Goal: Task Accomplishment & Management: Manage account settings

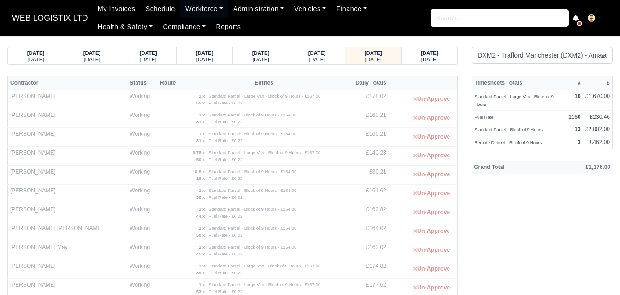
select select "1"
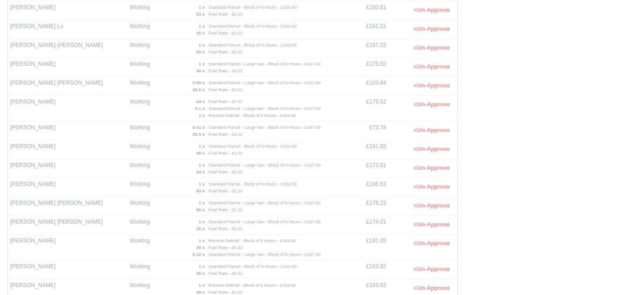
scroll to position [348, 0]
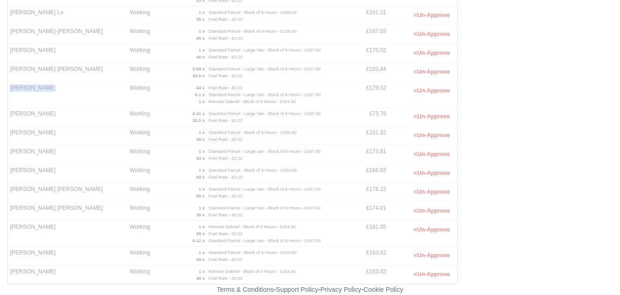
drag, startPoint x: 12, startPoint y: 89, endPoint x: 43, endPoint y: 89, distance: 31.8
click at [43, 89] on td "Melven Blake" at bounding box center [68, 95] width 120 height 26
copy td "Melven Blake"
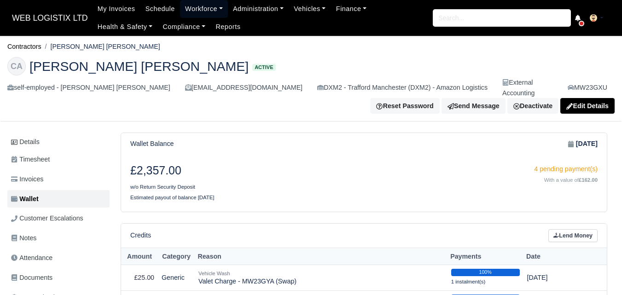
click at [204, 10] on link "Workforce" at bounding box center [204, 9] width 48 height 18
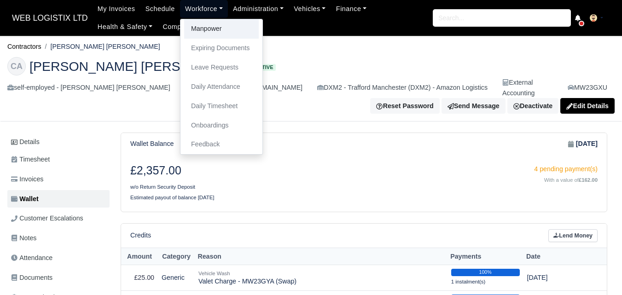
click at [197, 30] on link "Manpower" at bounding box center [221, 28] width 75 height 19
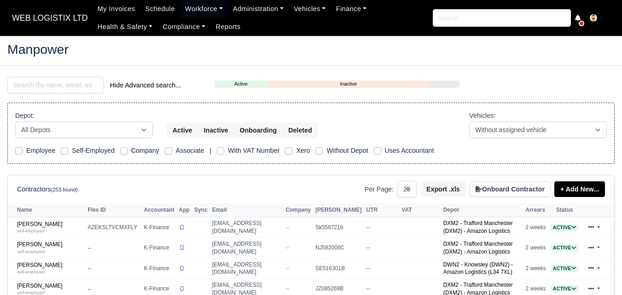
select select "25"
click at [61, 86] on input "search" at bounding box center [55, 85] width 97 height 17
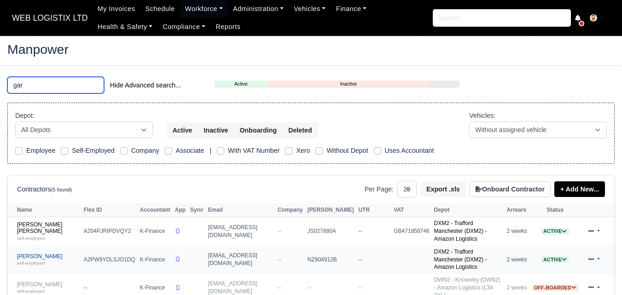
type input "gar"
click at [30, 253] on link "Gary Pilkington self-employed" at bounding box center [48, 259] width 62 height 13
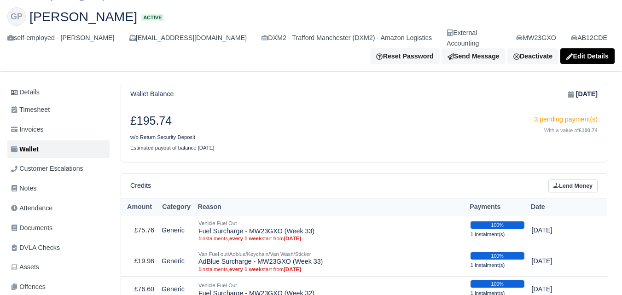
scroll to position [127, 0]
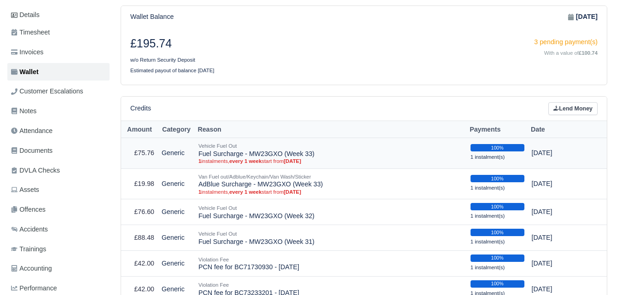
drag, startPoint x: 199, startPoint y: 145, endPoint x: 320, endPoint y: 143, distance: 121.2
click at [320, 143] on td "Vehicle Fuel Out Fuel Surcharge - MW23GXO (Week 33) 1 instalments, every 1 week…" at bounding box center [331, 153] width 272 height 31
copy td "Fuel Surcharge - MW23GXO (Week 33)"
click at [573, 102] on link "Lend Money" at bounding box center [573, 108] width 49 height 13
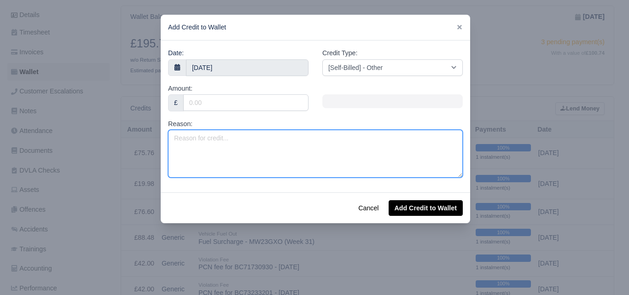
click at [251, 153] on textarea "Reason:" at bounding box center [315, 154] width 295 height 48
paste textarea "Fuel Surcharge - MW23GXO (Week 33)"
type textarea "Fuel Surcharge - MW23GXO (Week 33)"
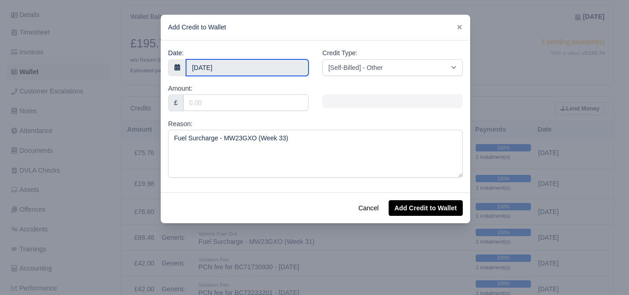
click at [232, 67] on body "WEB LOGISTIX LTD My Invoices Schedule Workforce Manpower Expiring Documents Lea…" at bounding box center [314, 20] width 629 height 295
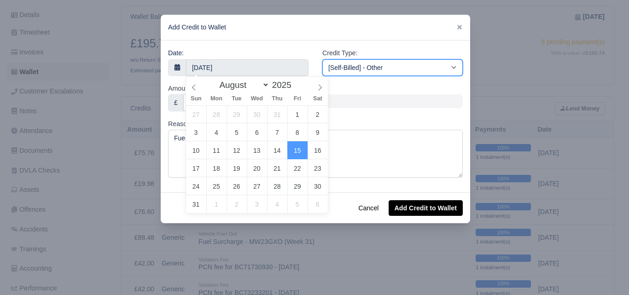
click at [415, 69] on select "[Self-Billed] - Other [Self-Billed] - Negative Invoice [Self-Billed] - Keychain…" at bounding box center [392, 67] width 140 height 17
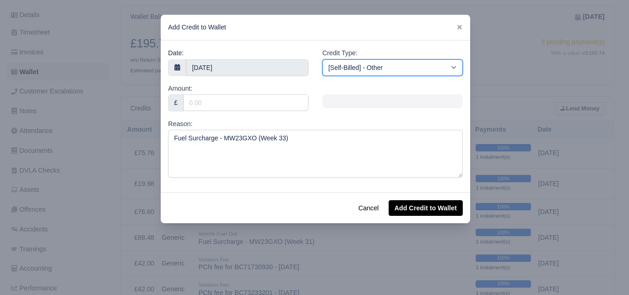
select select "van_fuel_out"
click at [322, 59] on select "[Self-Billed] - Other [Self-Billed] - Negative Invoice [Self-Billed] - Keychain…" at bounding box center [392, 67] width 140 height 17
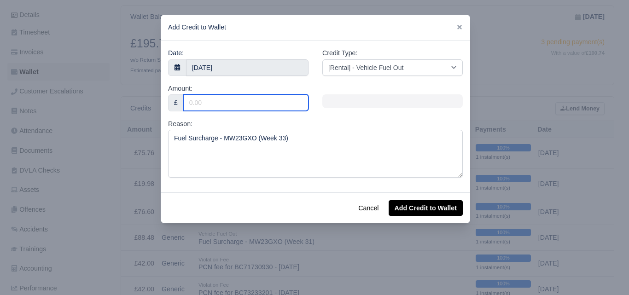
click at [263, 102] on input "Amount:" at bounding box center [245, 102] width 125 height 17
click at [273, 99] on input "Amount:" at bounding box center [245, 102] width 125 height 17
paste input "62.59"
type input "62.59"
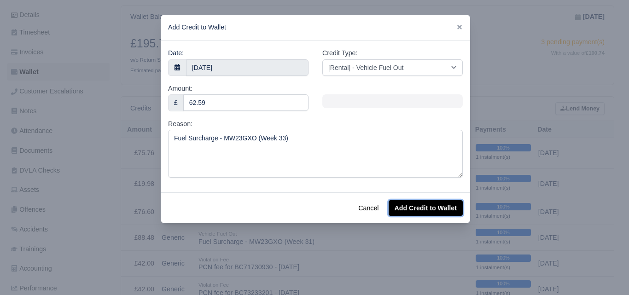
click at [419, 208] on button "Add Credit to Wallet" at bounding box center [426, 208] width 74 height 16
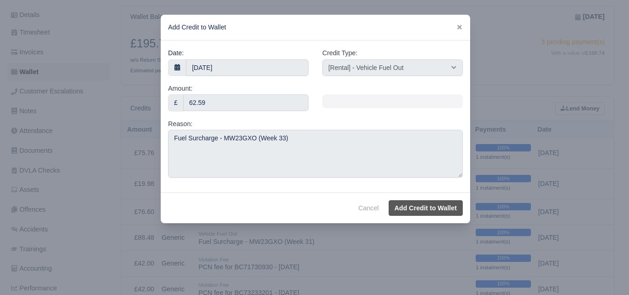
select select "other"
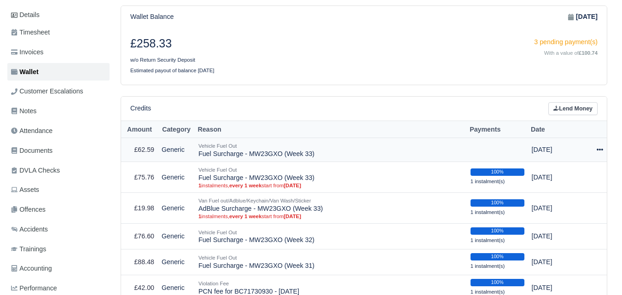
click at [599, 146] on icon at bounding box center [600, 149] width 6 height 6
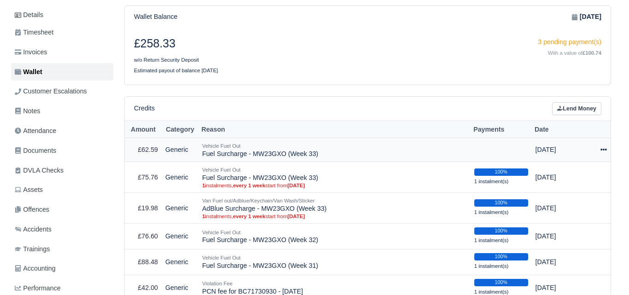
scroll to position [127, 0]
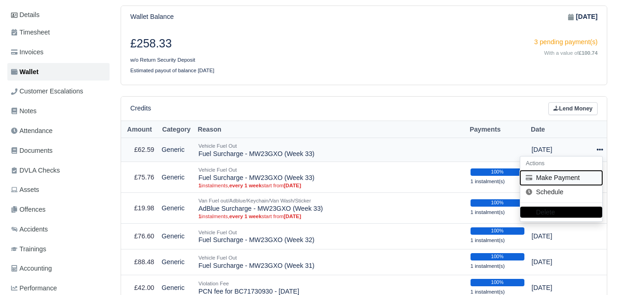
click at [565, 171] on button "Make Payment" at bounding box center [562, 178] width 82 height 14
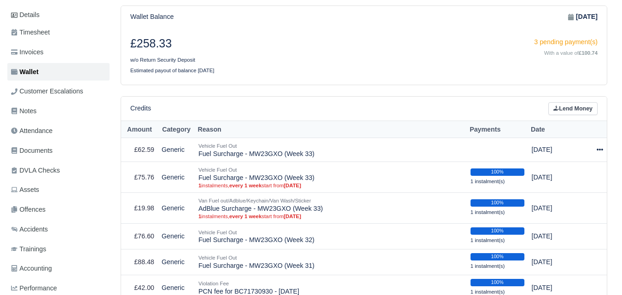
select select "6287"
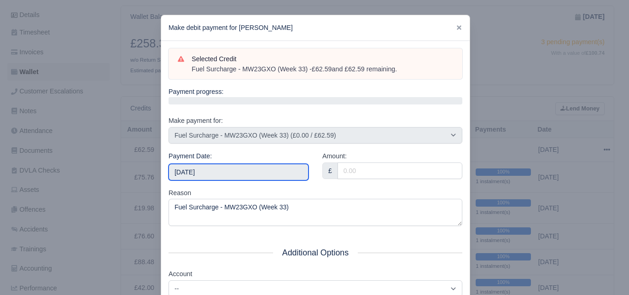
click at [214, 168] on input "2025-08-16" at bounding box center [239, 172] width 140 height 17
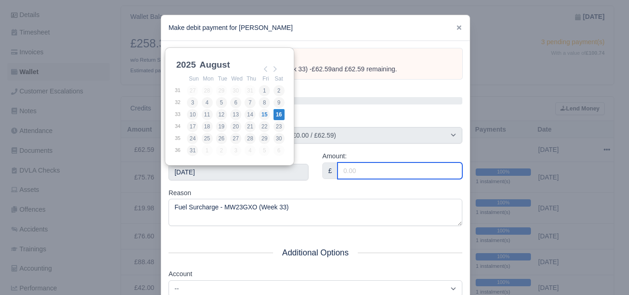
click at [354, 170] on input "Amount:" at bounding box center [400, 171] width 125 height 17
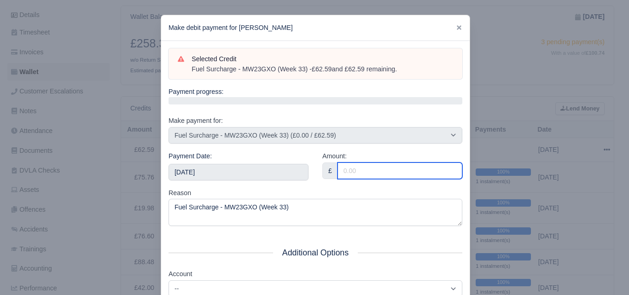
paste input "62.59"
type input "62.59"
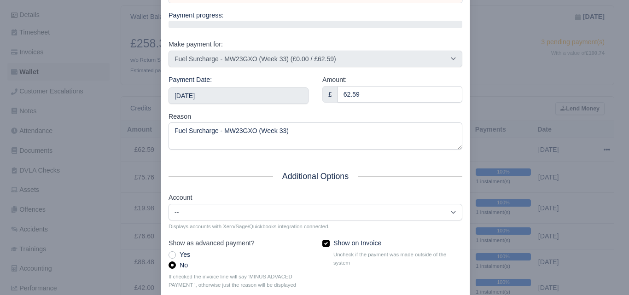
scroll to position [132, 0]
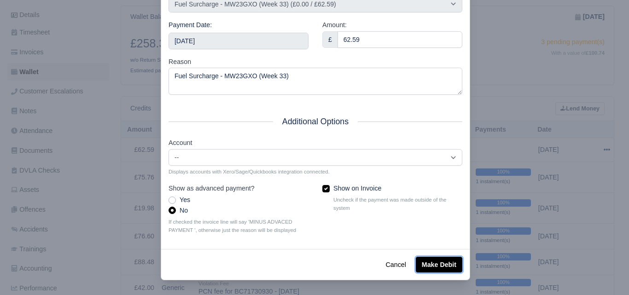
click at [425, 258] on button "Make Debit" at bounding box center [439, 265] width 47 height 16
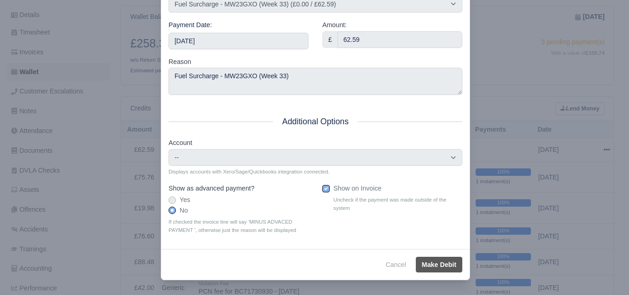
type input "2025-08-16T23:59:59+01:00"
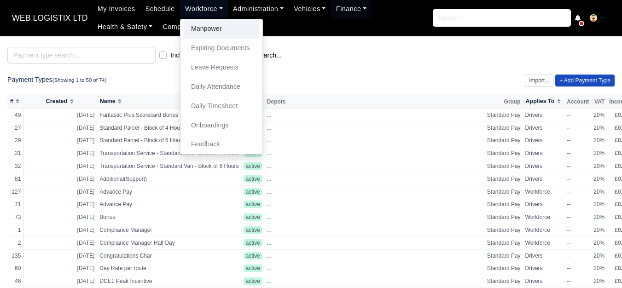
click at [210, 28] on link "Manpower" at bounding box center [221, 28] width 75 height 19
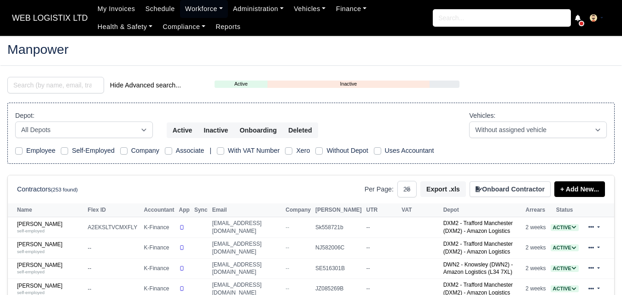
select select "25"
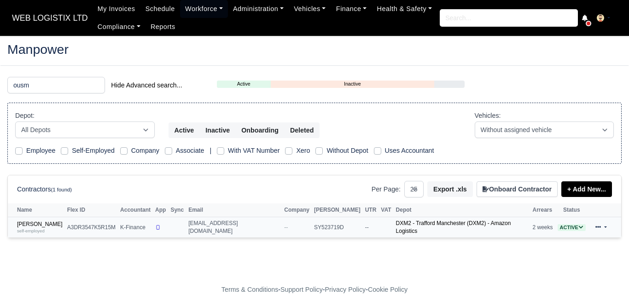
type input "ousm"
click at [54, 219] on td "Ousmane Ousseynou Soumare self-employed" at bounding box center [36, 227] width 57 height 20
click at [54, 224] on link "Ousmane Ousseynou Soumare self-employed" at bounding box center [40, 227] width 46 height 13
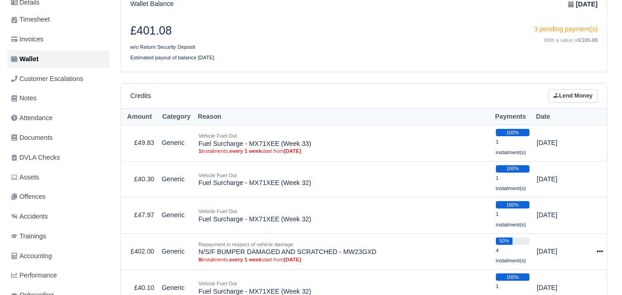
click at [622, 30] on html "WEB LOGISTIX LTD My Invoices Schedule Workforce Manpower Expiring Documents Lea…" at bounding box center [311, 18] width 622 height 295
drag, startPoint x: 199, startPoint y: 144, endPoint x: 306, endPoint y: 146, distance: 107.3
click at [306, 146] on td "Vehicle Fuel Out Fuel Surcharge - MX71XEE (Week 33) 1 instalments, every 1 week…" at bounding box center [344, 143] width 298 height 36
click at [307, 146] on td "Vehicle Fuel Out Fuel Surcharge - MX71XEE (Week 33) 1 instalments, every 1 week…" at bounding box center [344, 143] width 298 height 36
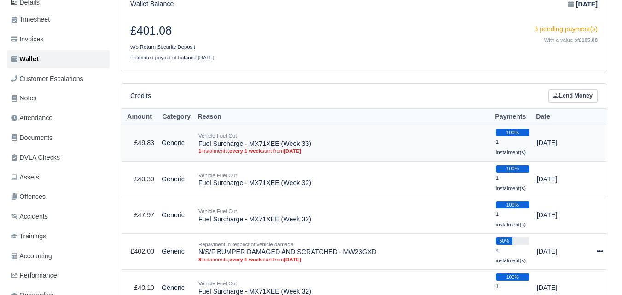
drag, startPoint x: 199, startPoint y: 146, endPoint x: 314, endPoint y: 142, distance: 115.2
click at [314, 142] on td "Vehicle Fuel Out Fuel Surcharge - MX71XEE (Week 33) 1 instalments, every 1 week…" at bounding box center [344, 143] width 298 height 36
copy td "Fuel Surcharge - MX71XEE (Week 33)"
click at [575, 100] on link "Lend Money" at bounding box center [573, 95] width 49 height 13
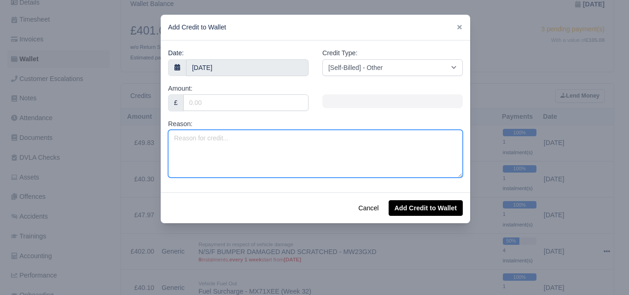
click at [258, 146] on textarea "Reason:" at bounding box center [315, 154] width 295 height 48
paste textarea "Fuel Surcharge - MX71XEE (Week 33)"
type textarea "Fuel Surcharge - MX71XEE (Week 33)"
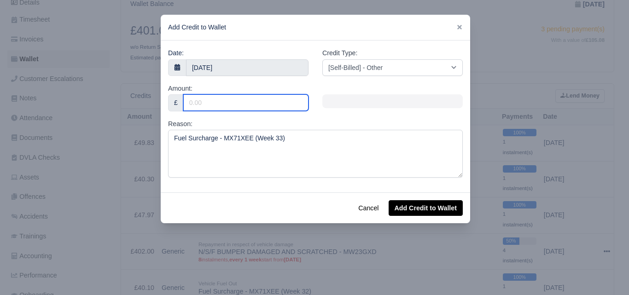
click at [257, 105] on input "Amount:" at bounding box center [245, 102] width 125 height 17
paste input "Fuel Surcharge - MX71XEE (Week 33)"
type input "Fuel Surcharge - MX71XEE (Week 33)"
click at [238, 96] on input "Amount:" at bounding box center [245, 102] width 125 height 17
paste input "31.08"
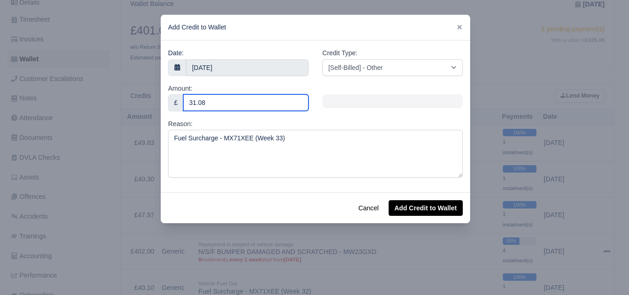
type input "31.08"
click at [440, 54] on div "Credit Type: [Self-Billed] - Other [Self-Billed] - Negative Invoice [Self-Bille…" at bounding box center [392, 62] width 140 height 28
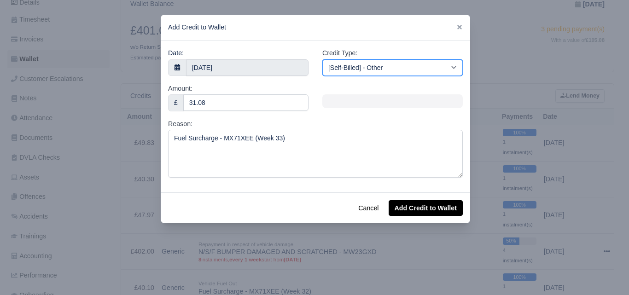
click at [433, 65] on select "[Self-Billed] - Other [Self-Billed] - Negative Invoice [Self-Billed] - Keychain…" at bounding box center [392, 67] width 140 height 17
click at [322, 59] on select "[Self-Billed] - Other [Self-Billed] - Negative Invoice [Self-Billed] - Keychain…" at bounding box center [392, 67] width 140 height 17
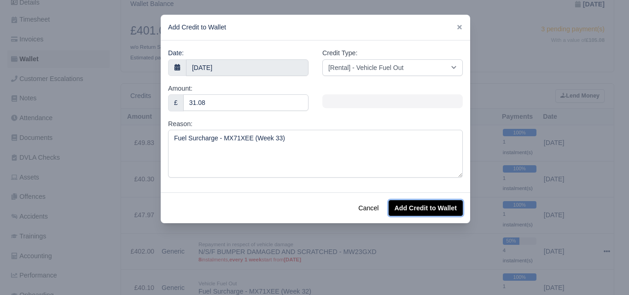
click at [428, 203] on button "Add Credit to Wallet" at bounding box center [426, 208] width 74 height 16
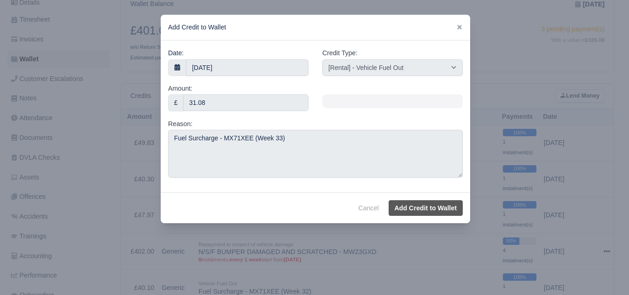
select select "other"
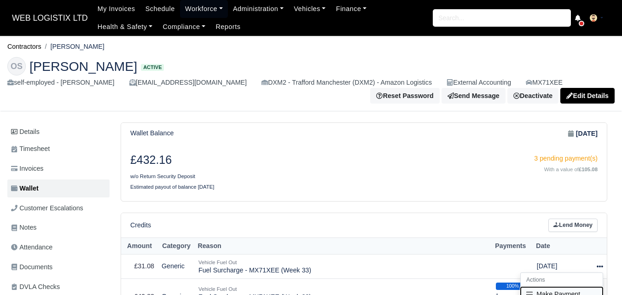
click at [551, 287] on button "Make Payment" at bounding box center [562, 294] width 82 height 14
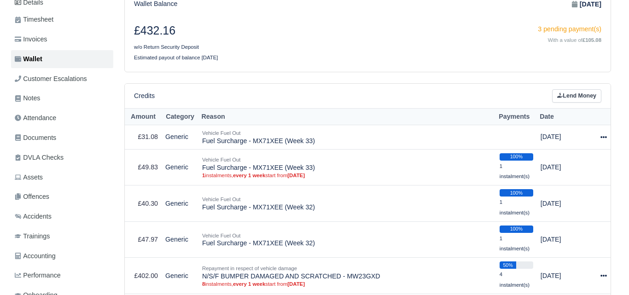
scroll to position [129, 0]
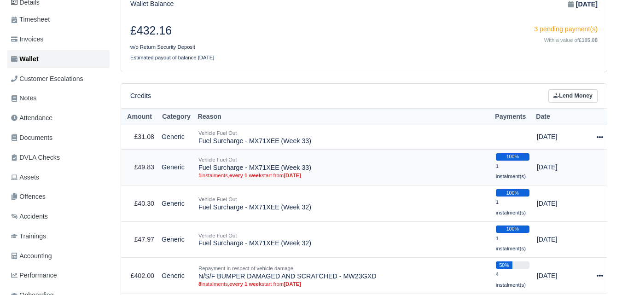
select select "6289"
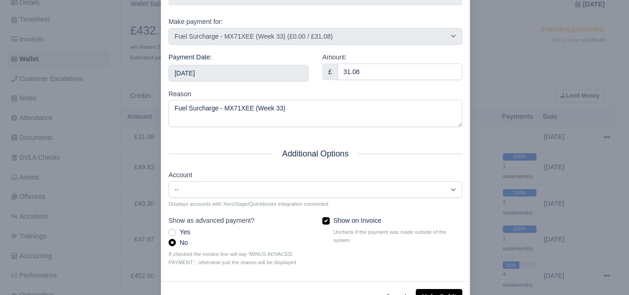
scroll to position [132, 0]
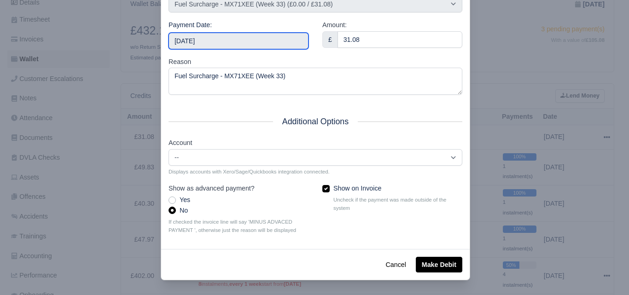
click at [217, 34] on input "[DATE]" at bounding box center [239, 41] width 140 height 17
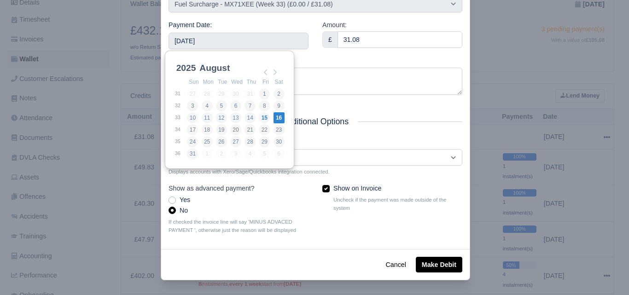
click at [333, 63] on div "Reason Fuel Surcharge - MX71XEE (Week 33)" at bounding box center [316, 76] width 294 height 39
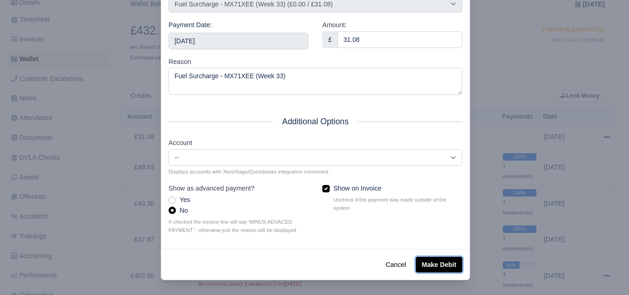
click at [432, 268] on button "Make Debit" at bounding box center [439, 265] width 47 height 16
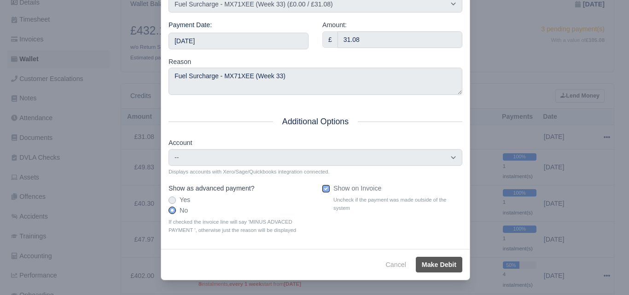
type input "[DATE]T23:59:59+01:00"
